Goal: Task Accomplishment & Management: Use online tool/utility

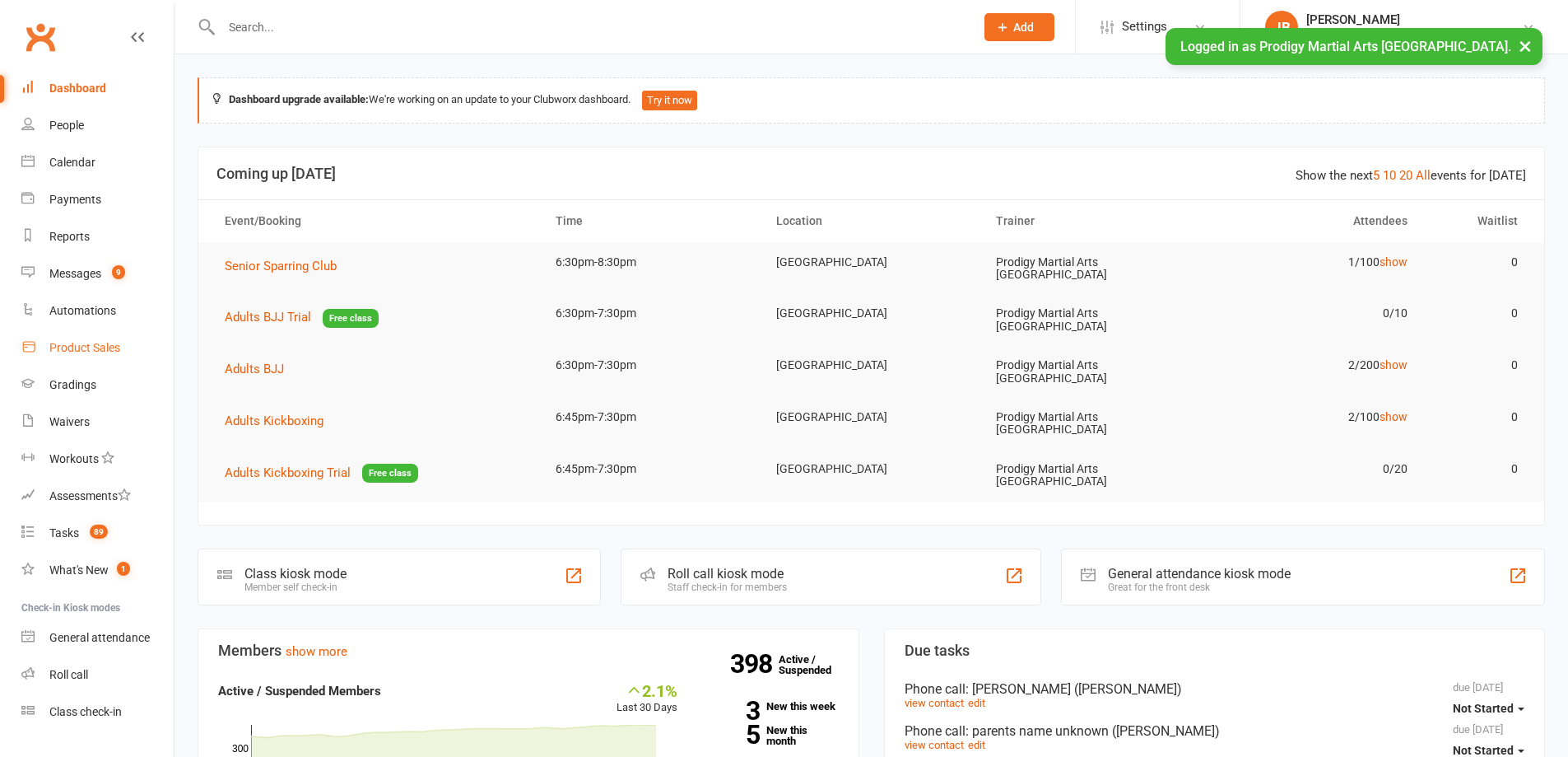
click at [75, 340] on link "Product Sales" at bounding box center [97, 348] width 152 height 37
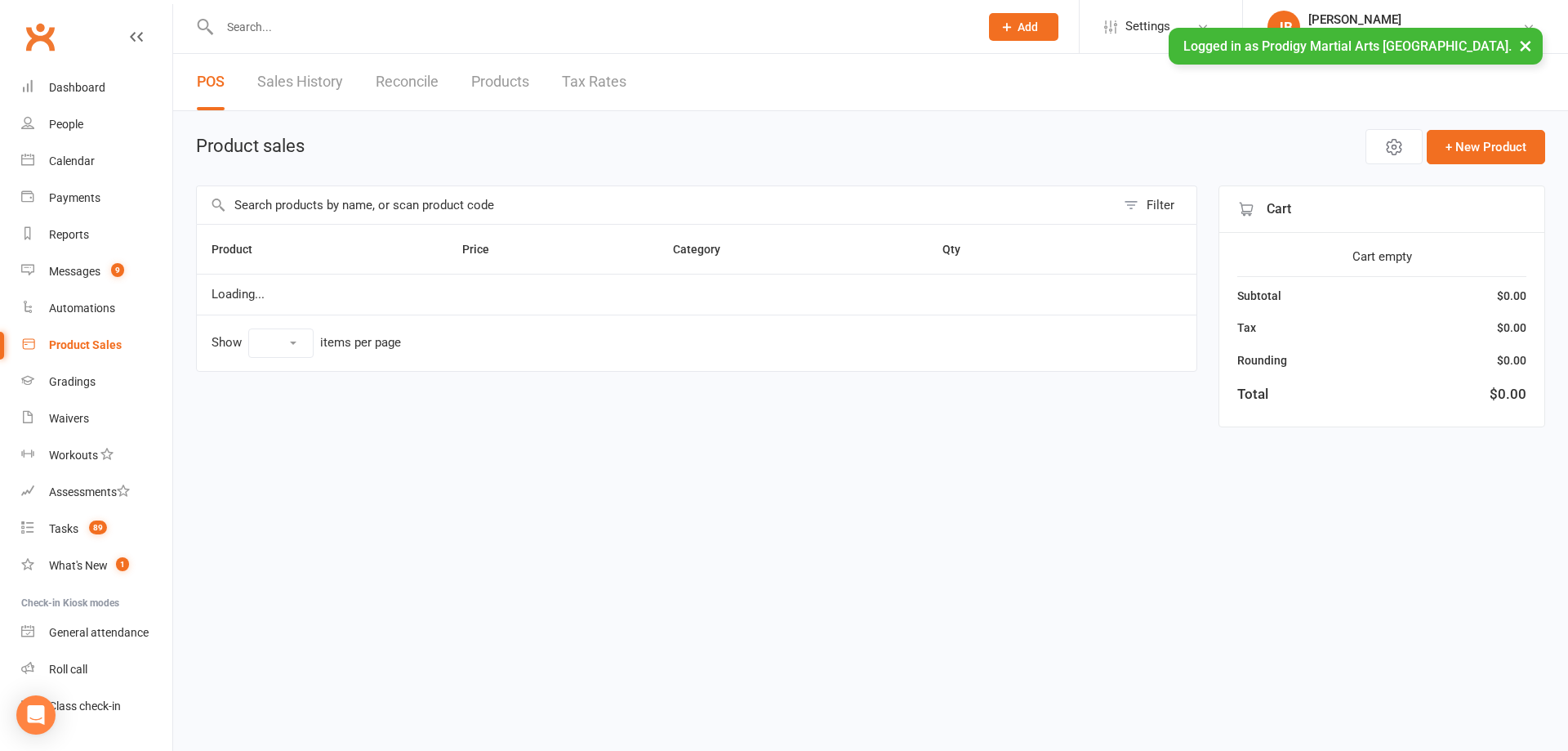
select select "10"
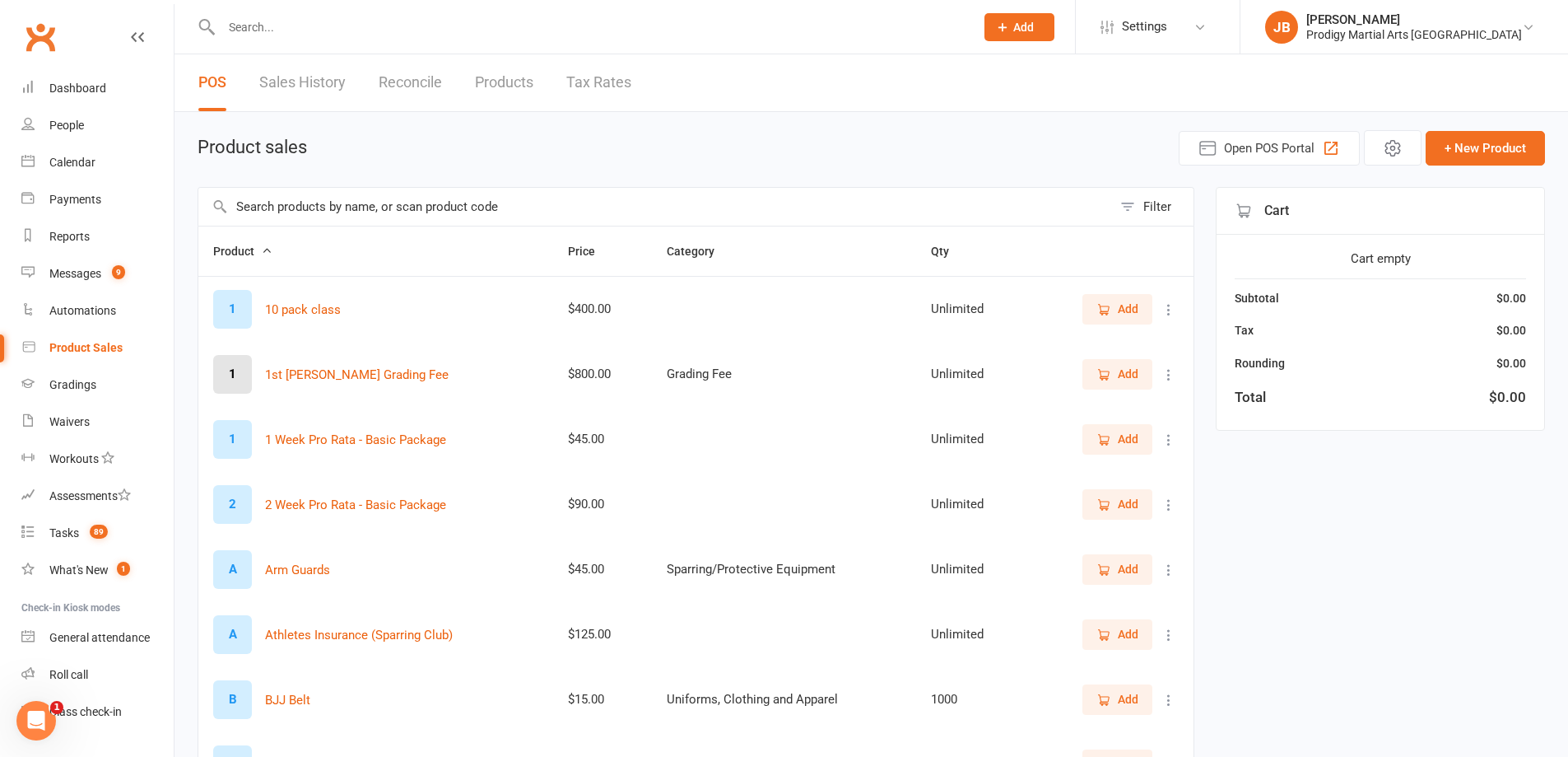
click at [369, 209] on input "text" at bounding box center [654, 206] width 913 height 38
type input "spa"
